Goal: Task Accomplishment & Management: Manage account settings

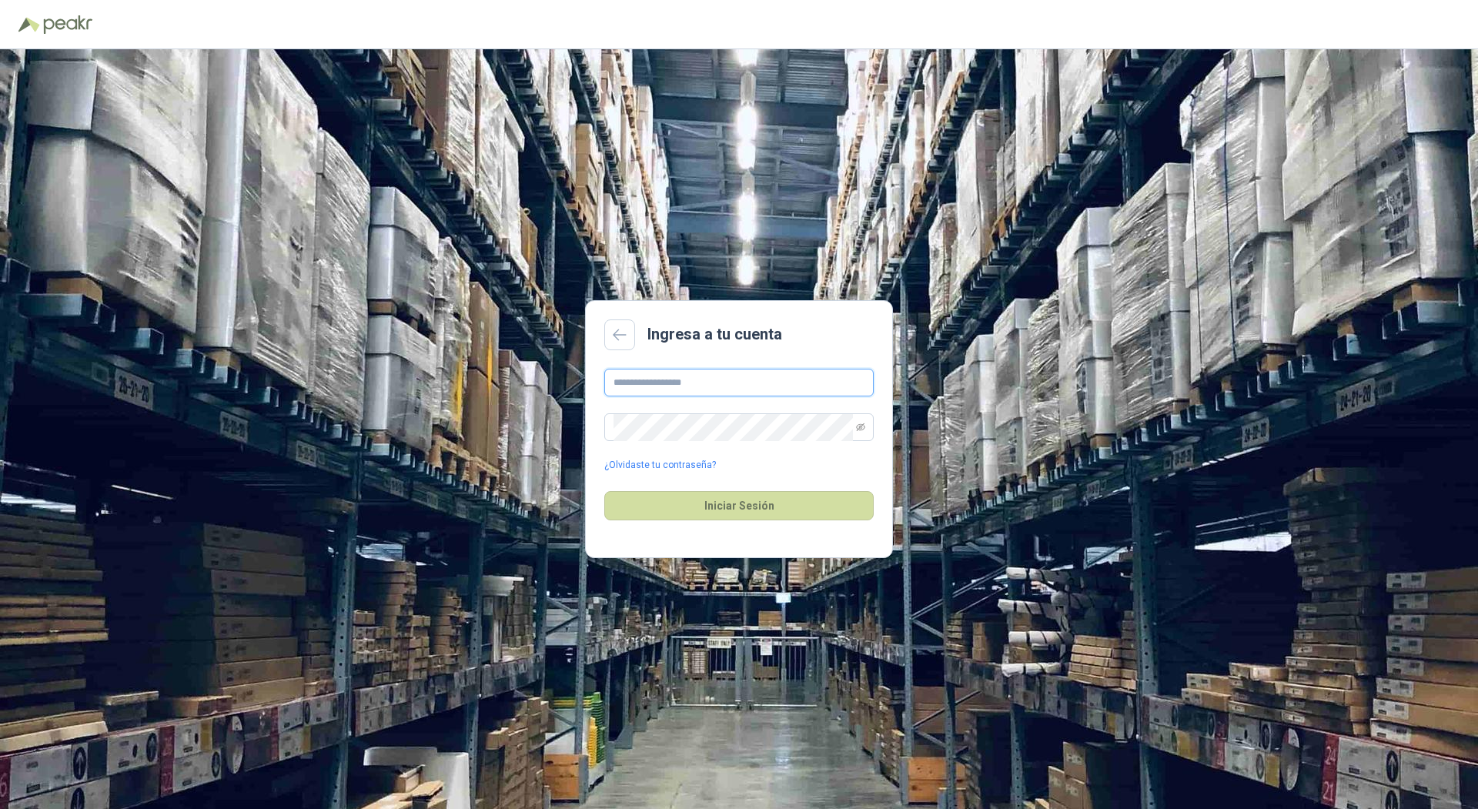
click at [650, 388] on input "text" at bounding box center [738, 383] width 269 height 28
type input "**********"
click at [604, 491] on button "Iniciar Sesión" at bounding box center [738, 505] width 269 height 29
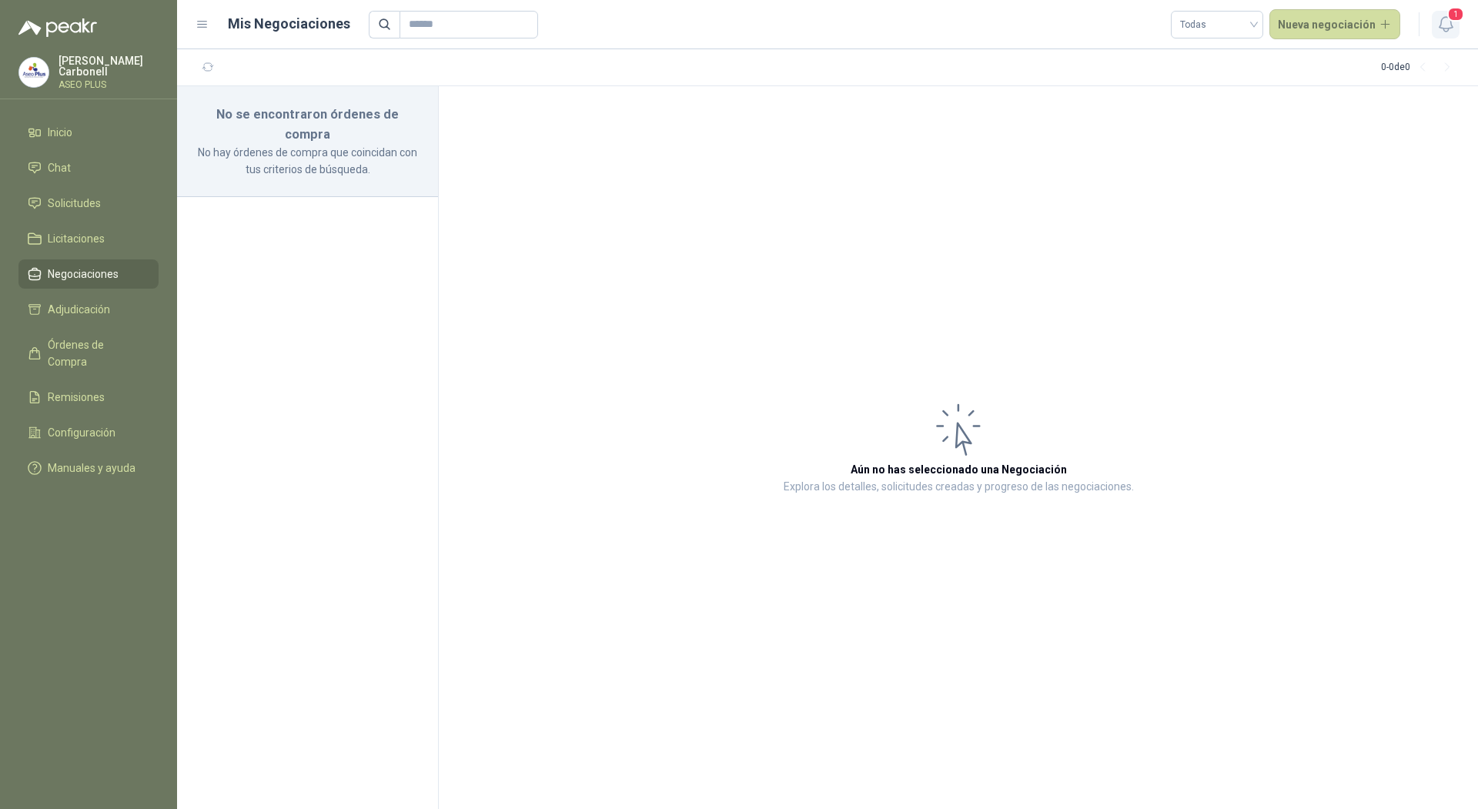
click at [1451, 33] on icon "button" at bounding box center [1445, 24] width 19 height 19
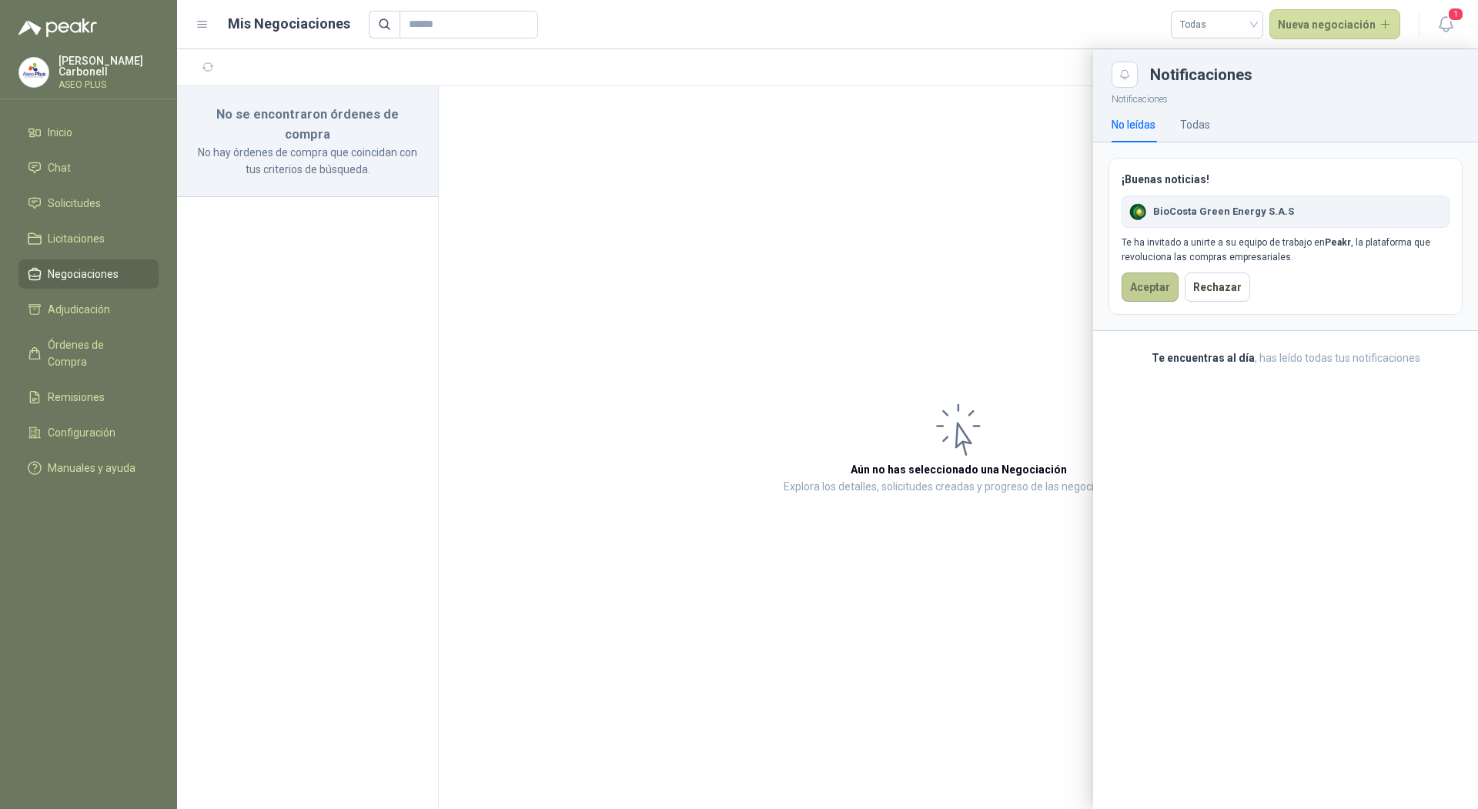
click at [1157, 283] on button "Aceptar" at bounding box center [1149, 286] width 57 height 29
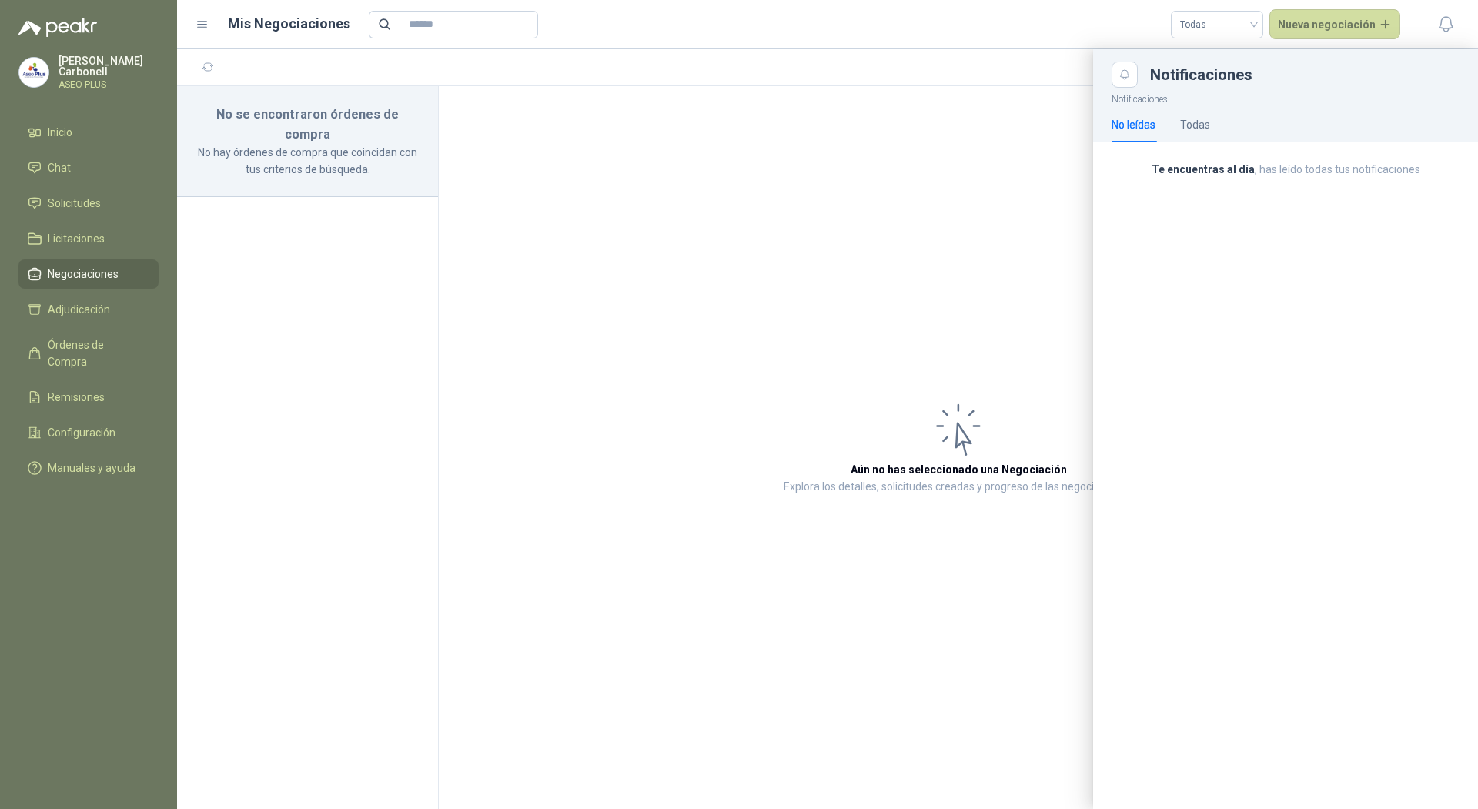
click at [113, 69] on p "Pablo Carbonell" at bounding box center [108, 66] width 100 height 22
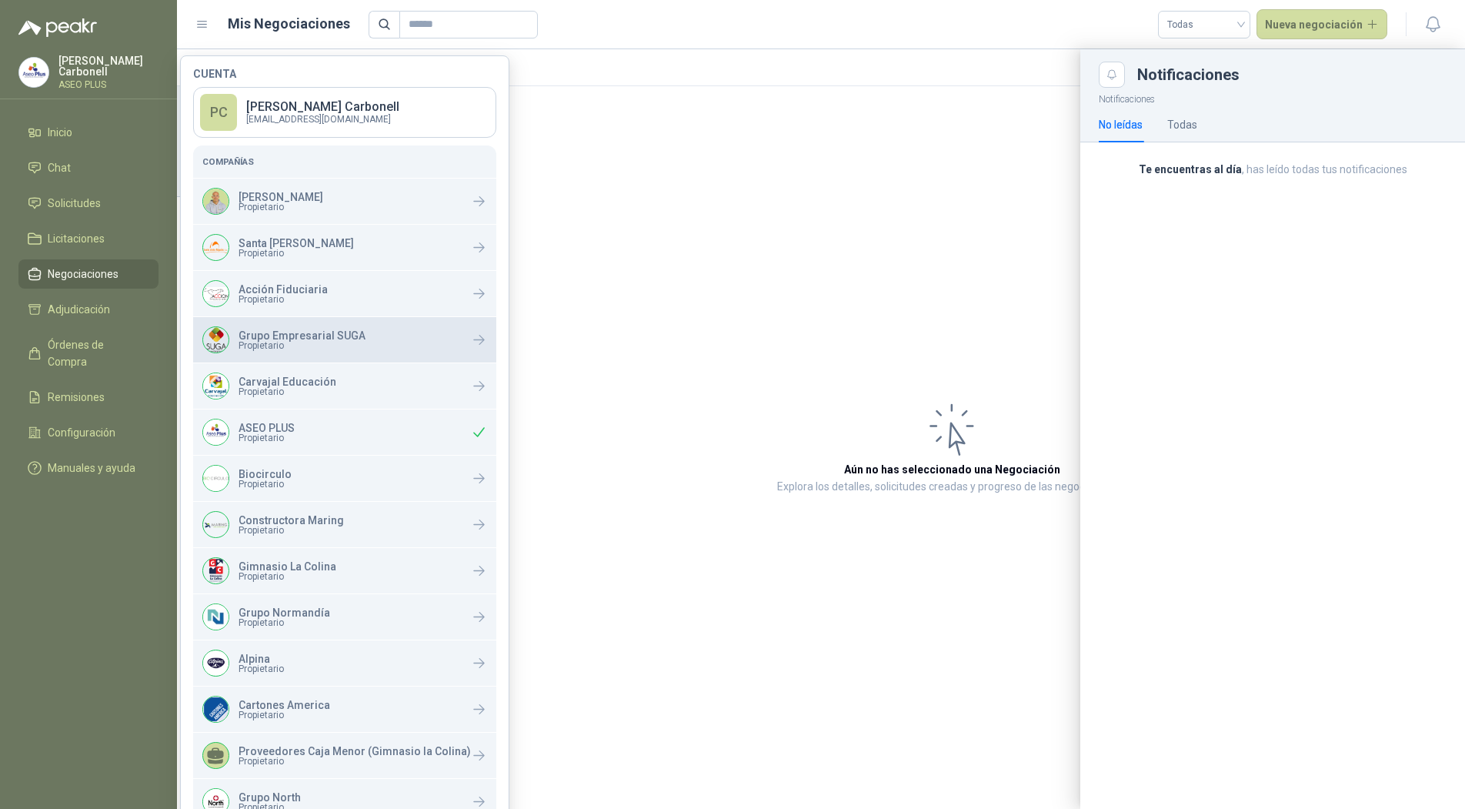
scroll to position [306, 0]
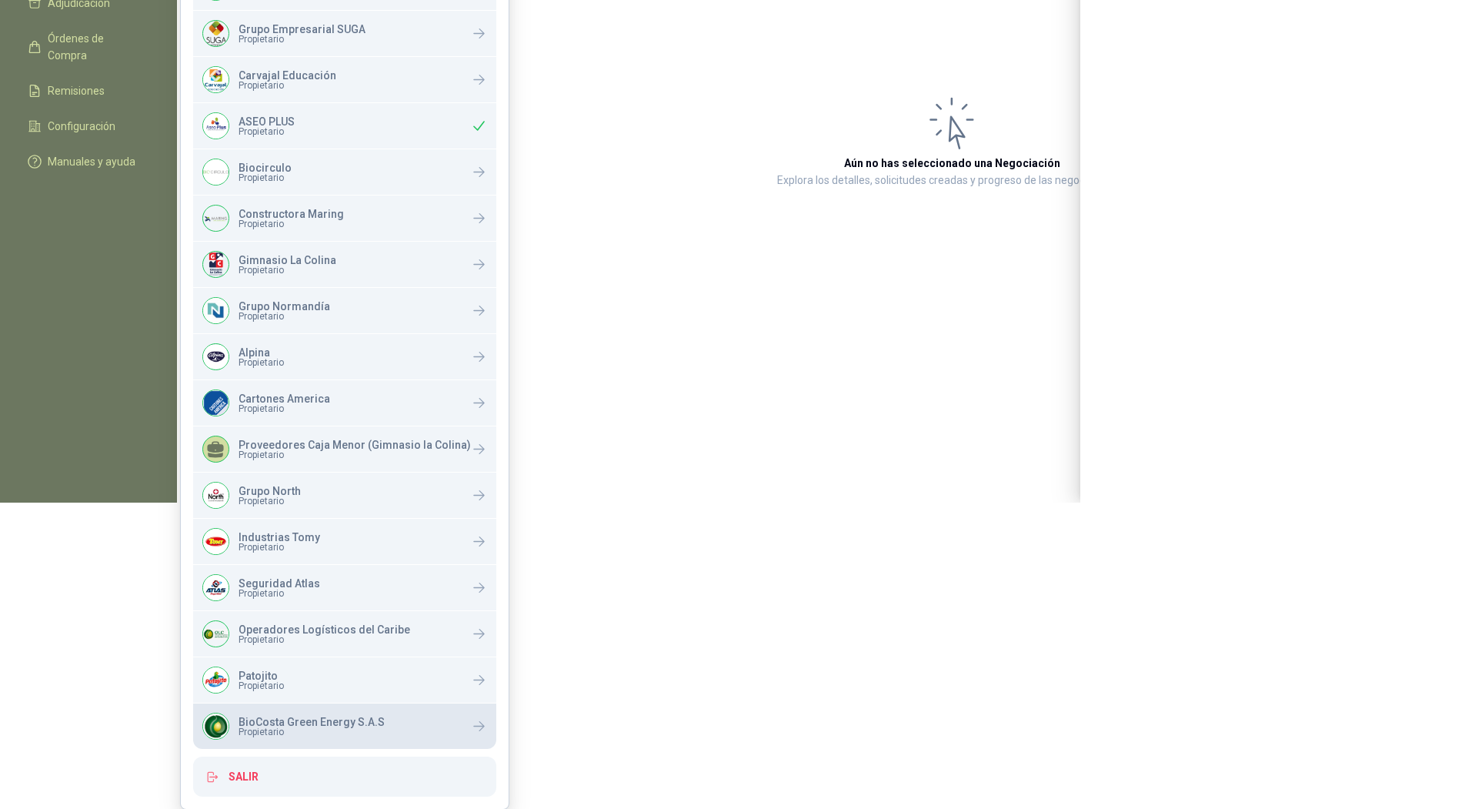
click at [300, 732] on span "Propietario" at bounding box center [312, 731] width 146 height 9
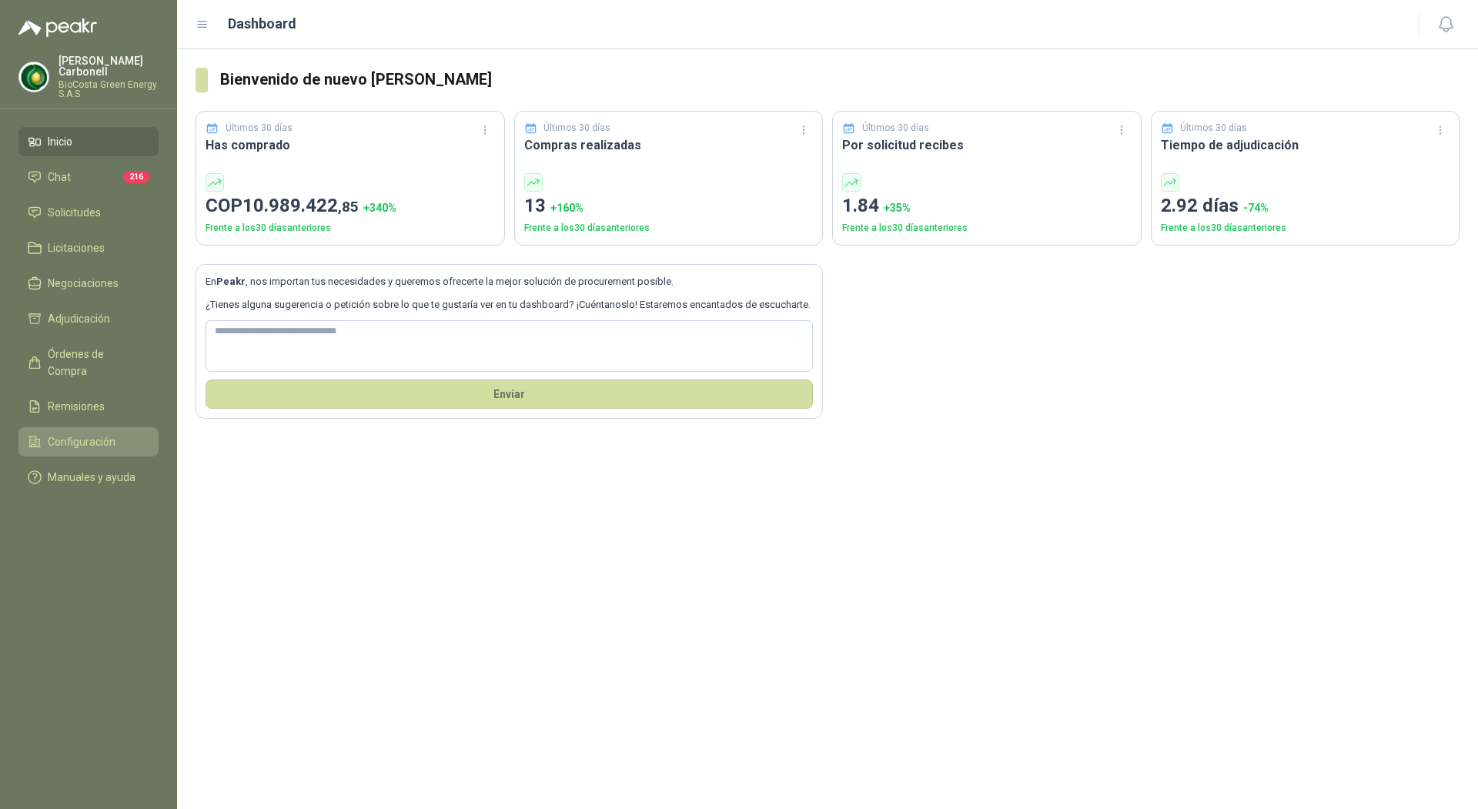
click at [125, 433] on li "Configuración" at bounding box center [89, 441] width 122 height 17
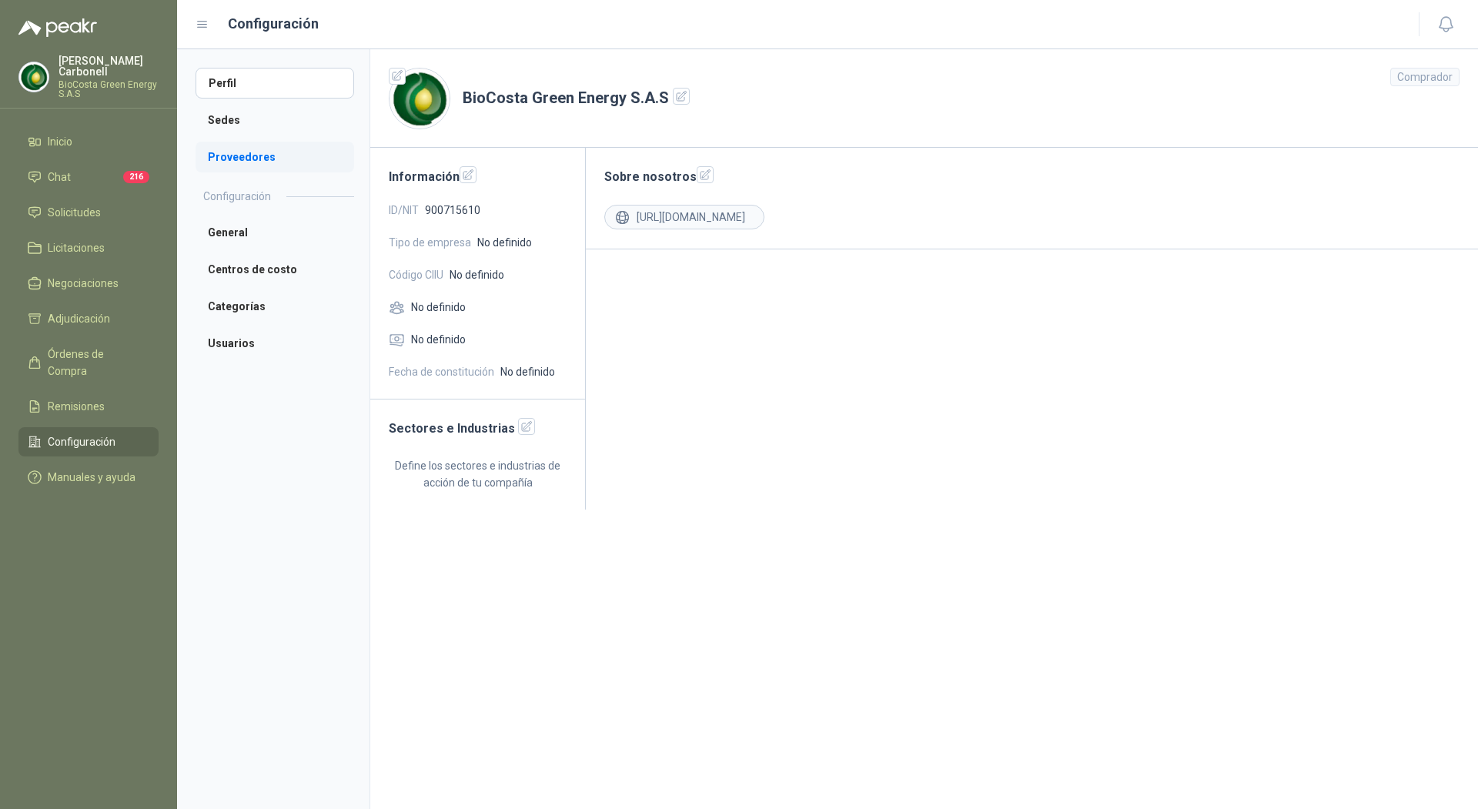
click at [269, 163] on li "Proveedores" at bounding box center [274, 157] width 159 height 31
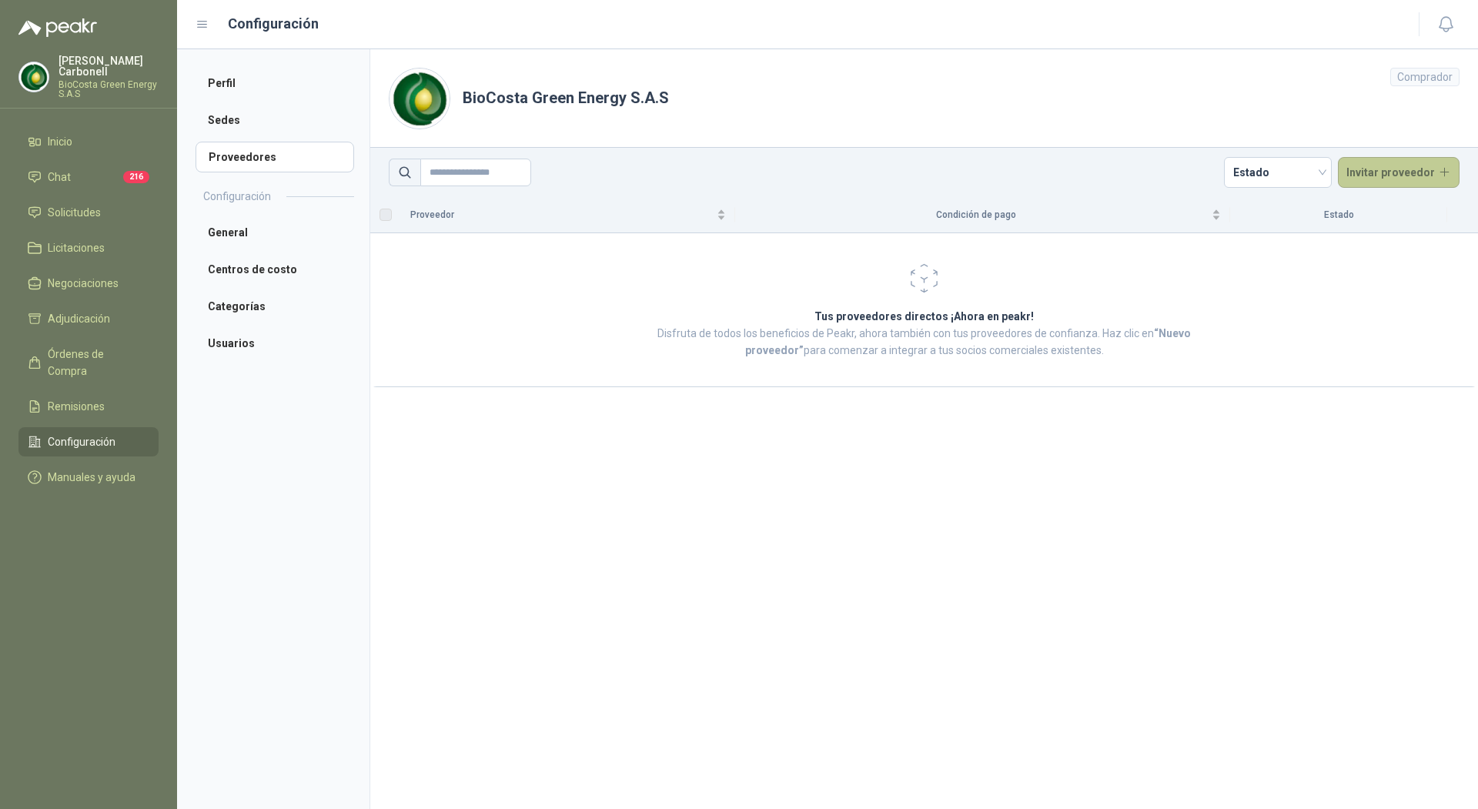
click at [1363, 166] on button "Invitar proveedor" at bounding box center [1399, 172] width 122 height 31
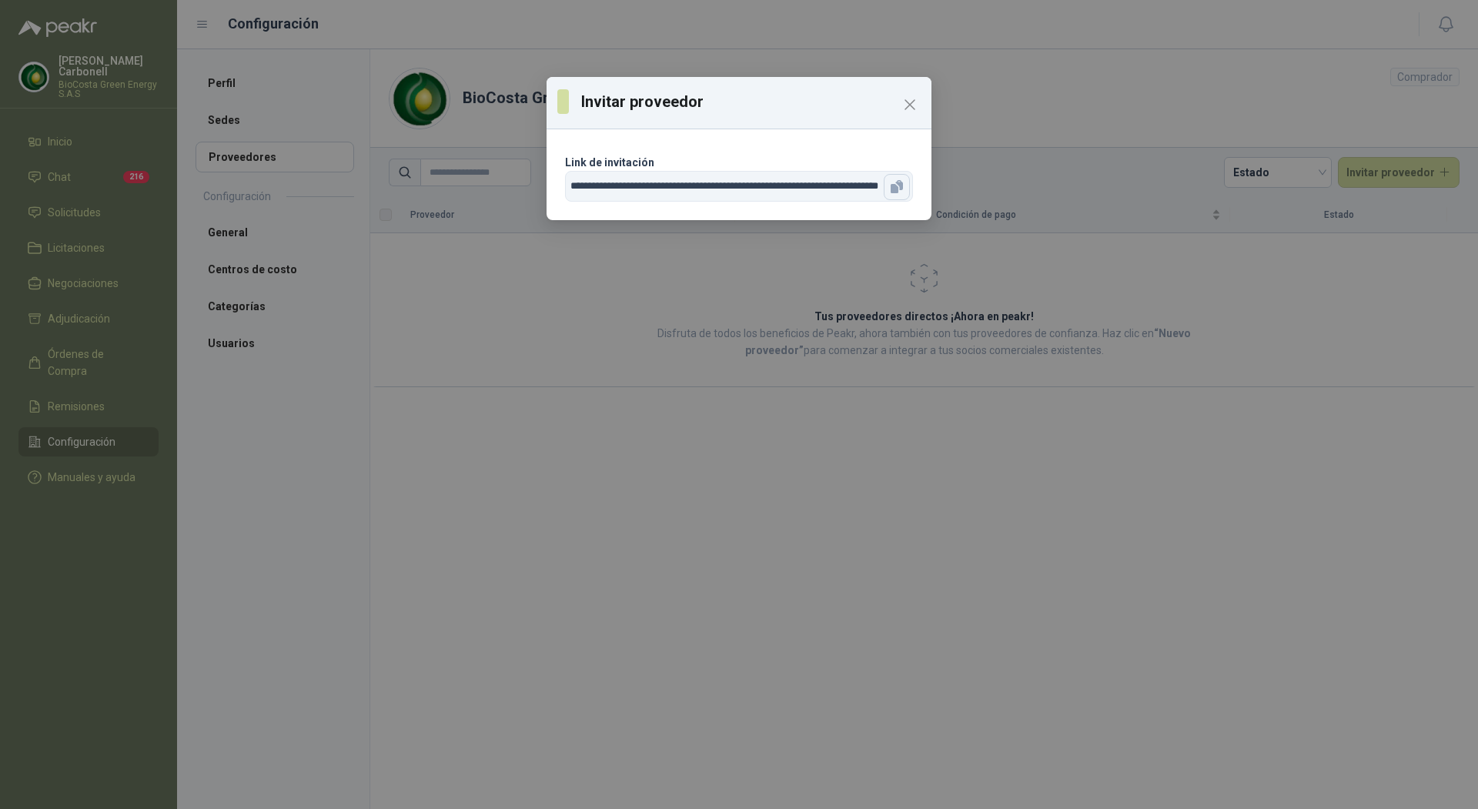
click at [895, 187] on icon "button" at bounding box center [894, 188] width 8 height 9
